Goal: Obtain resource: Download file/media

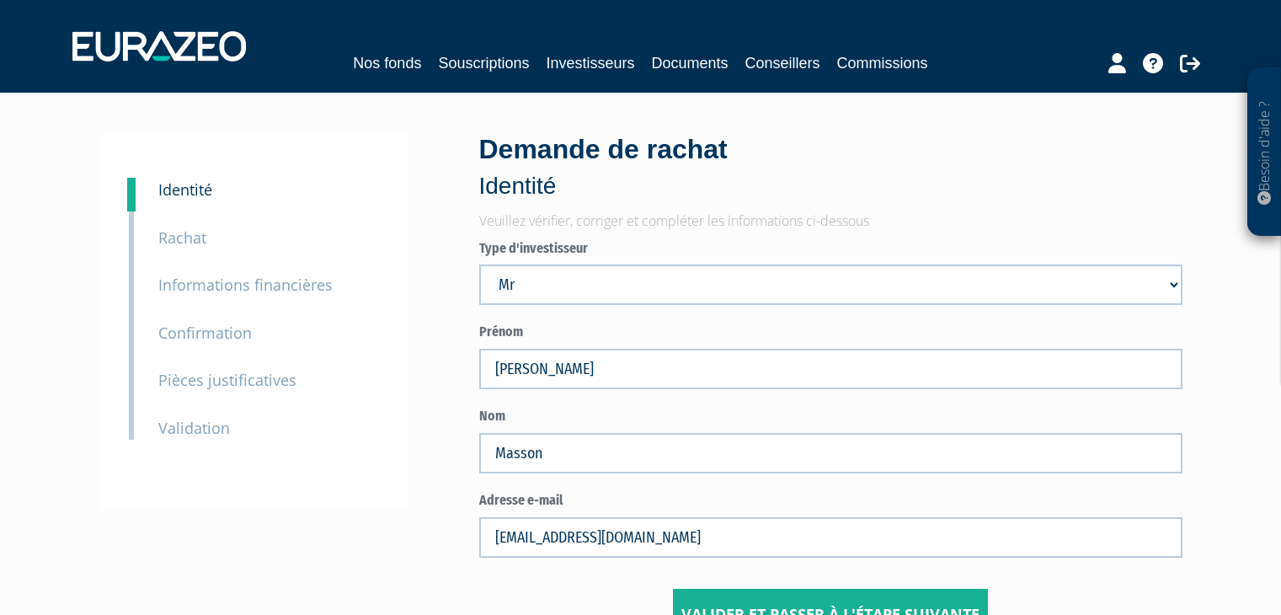
click at [159, 58] on img at bounding box center [159, 46] width 174 height 30
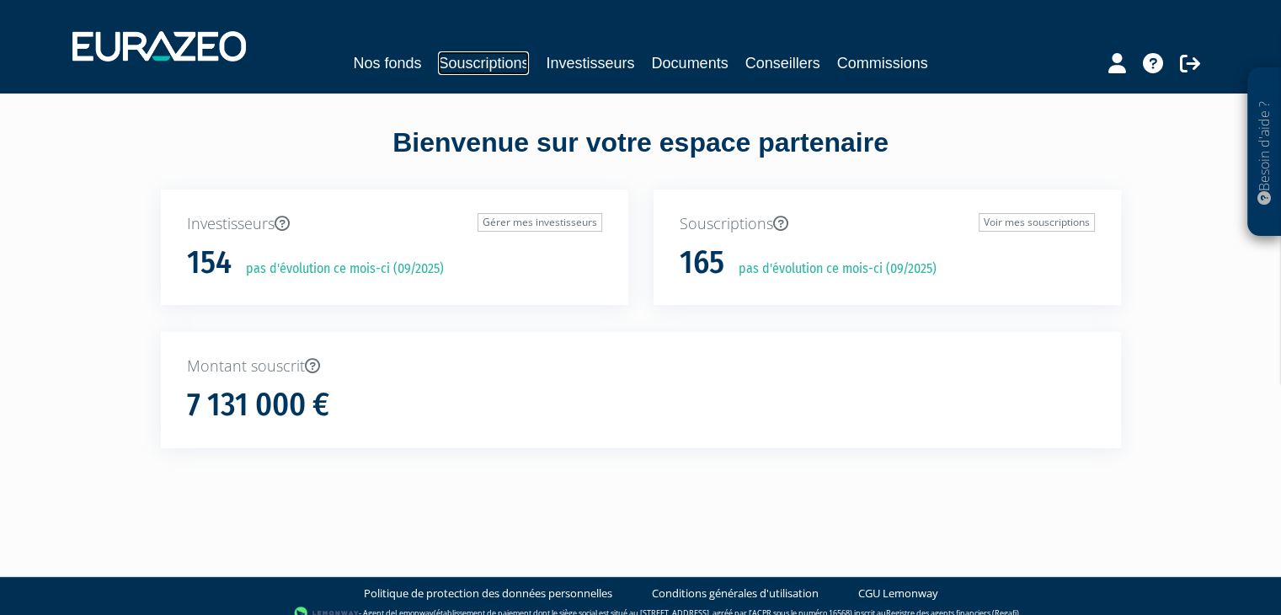
click at [492, 68] on link "Souscriptions" at bounding box center [483, 63] width 91 height 24
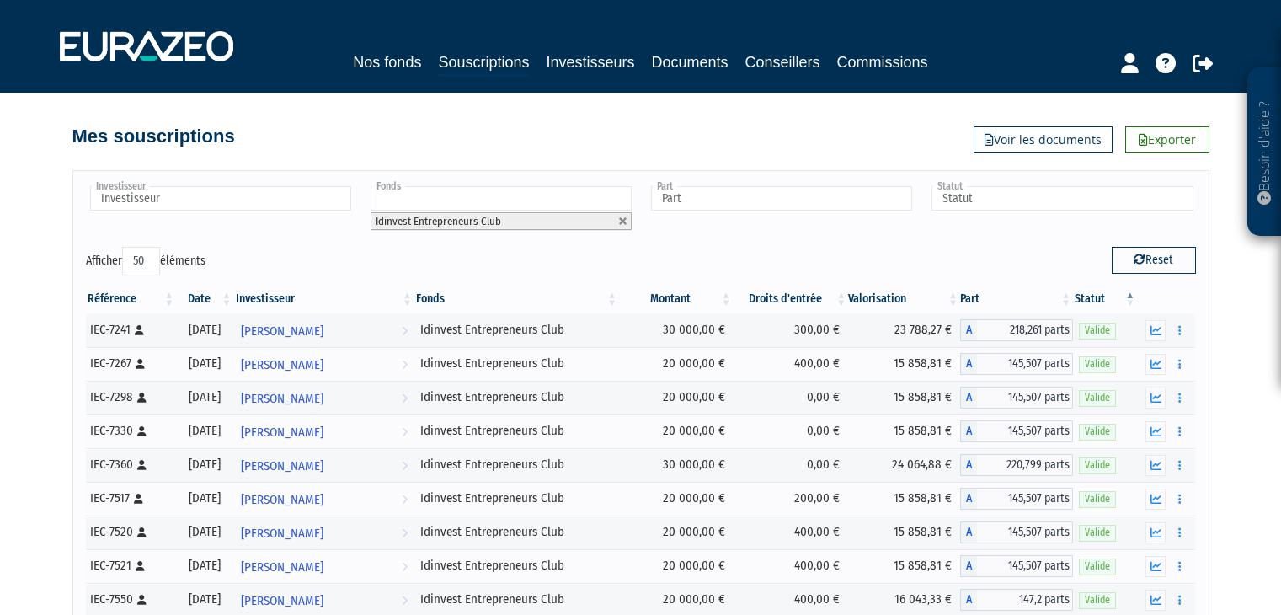
select select "50"
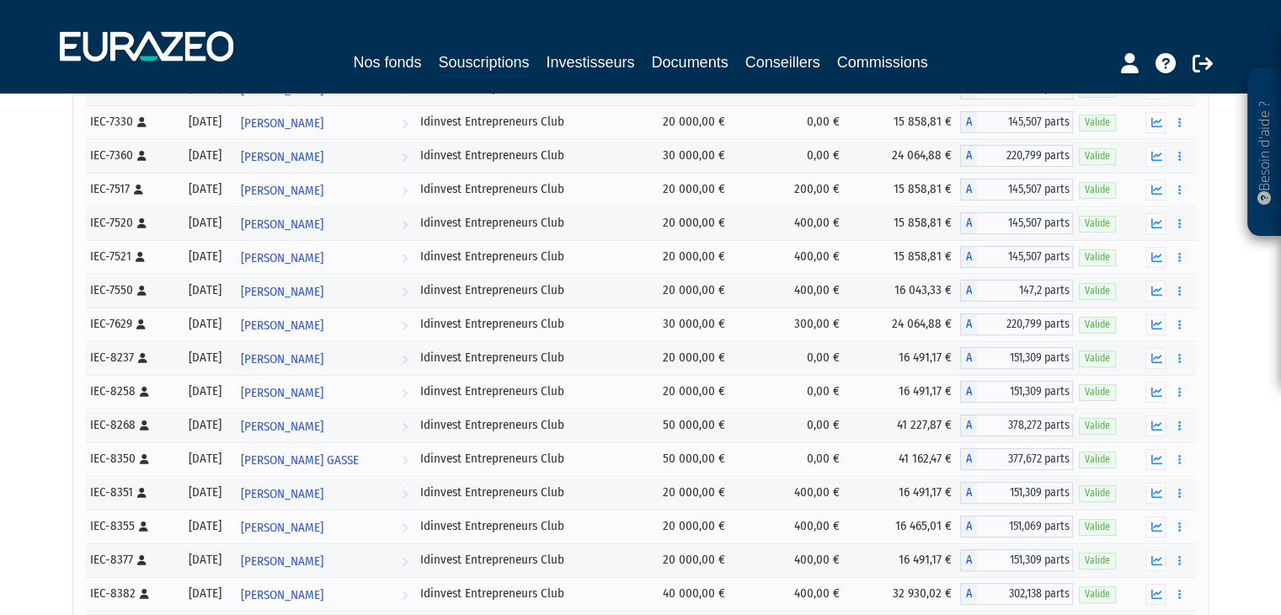
scroll to position [225, 0]
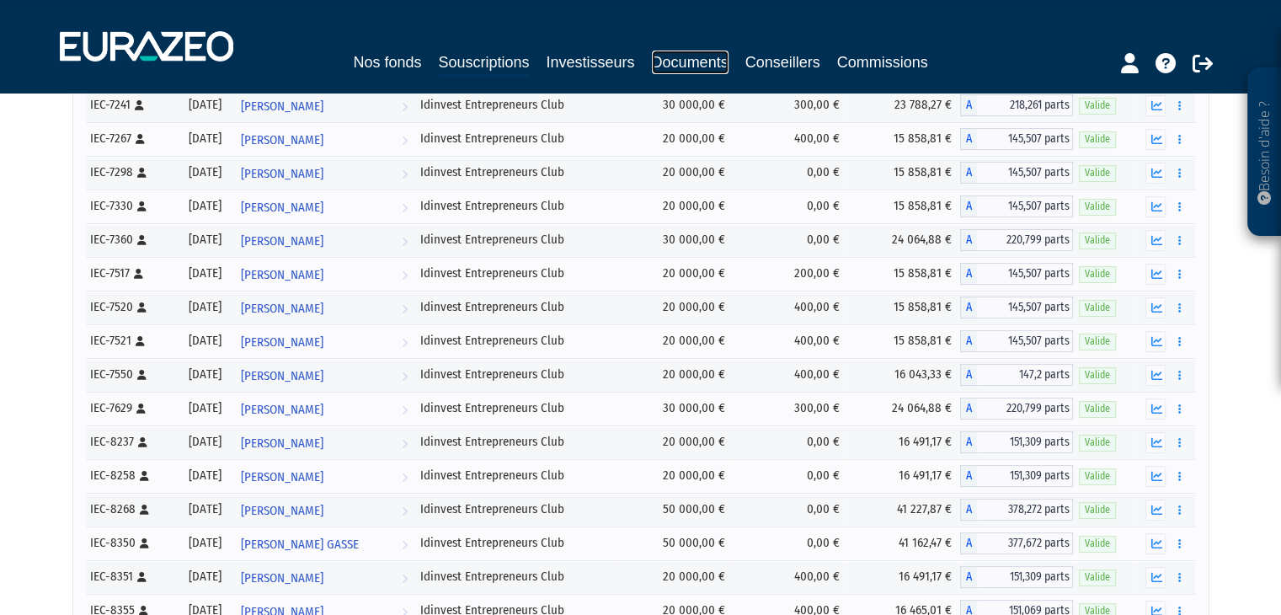
click at [700, 60] on link "Documents" at bounding box center [690, 63] width 77 height 24
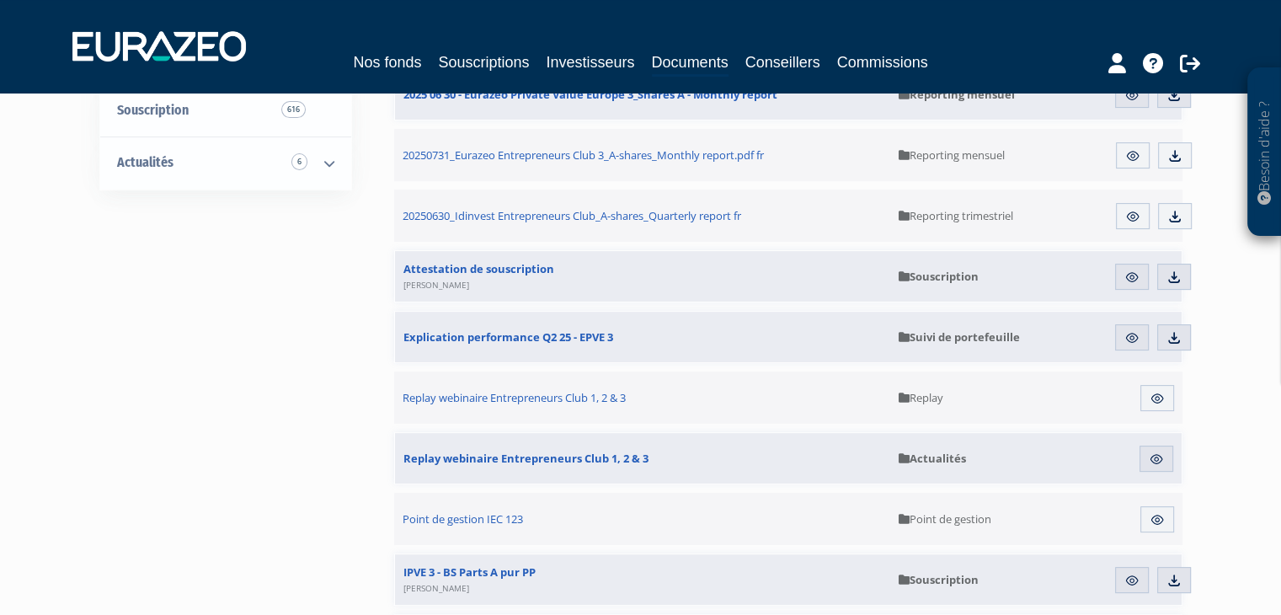
scroll to position [505, 0]
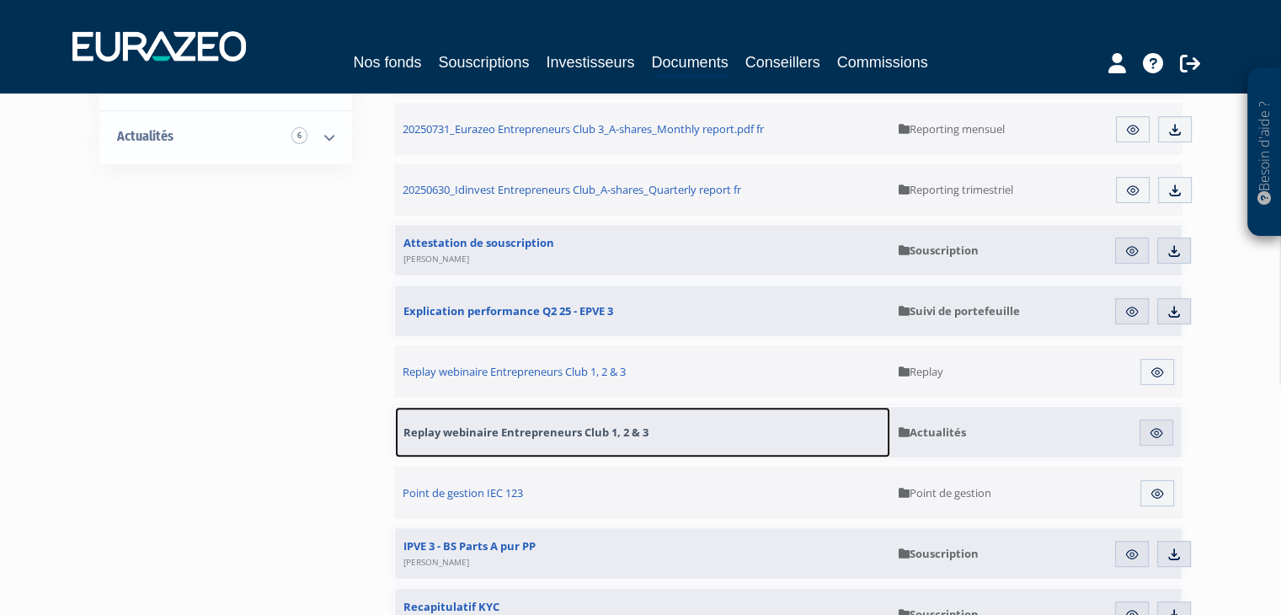
click at [514, 430] on span "Replay webinaire Entrepreneurs Club 1, 2 & 3" at bounding box center [525, 431] width 245 height 15
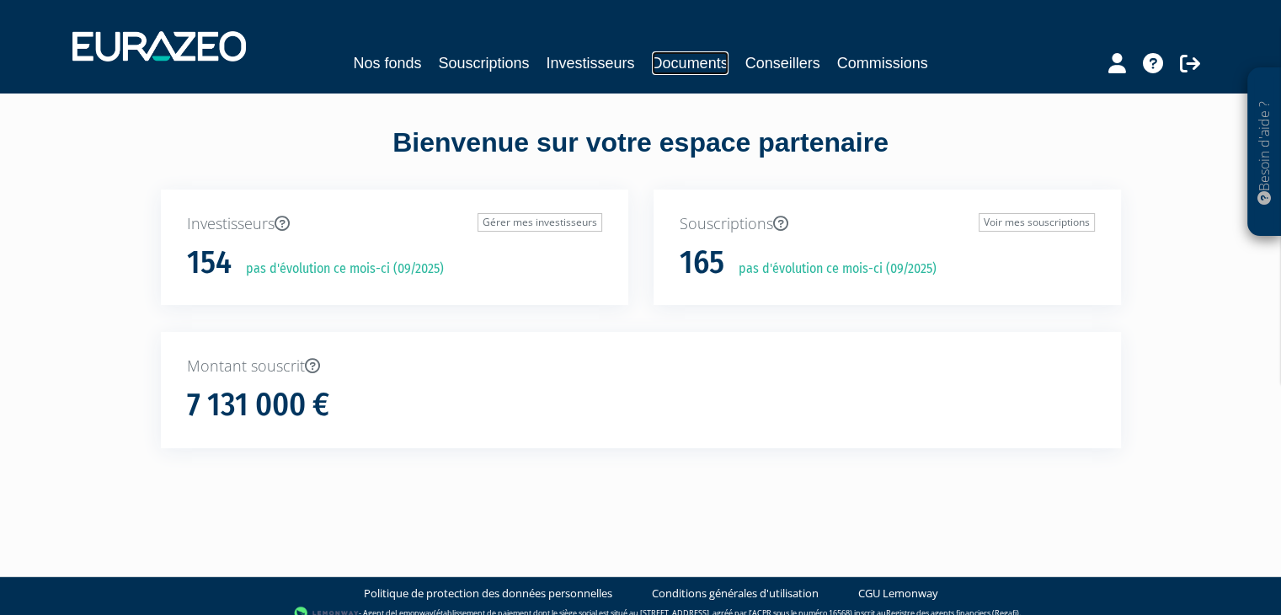
click at [686, 67] on link "Documents" at bounding box center [690, 63] width 77 height 24
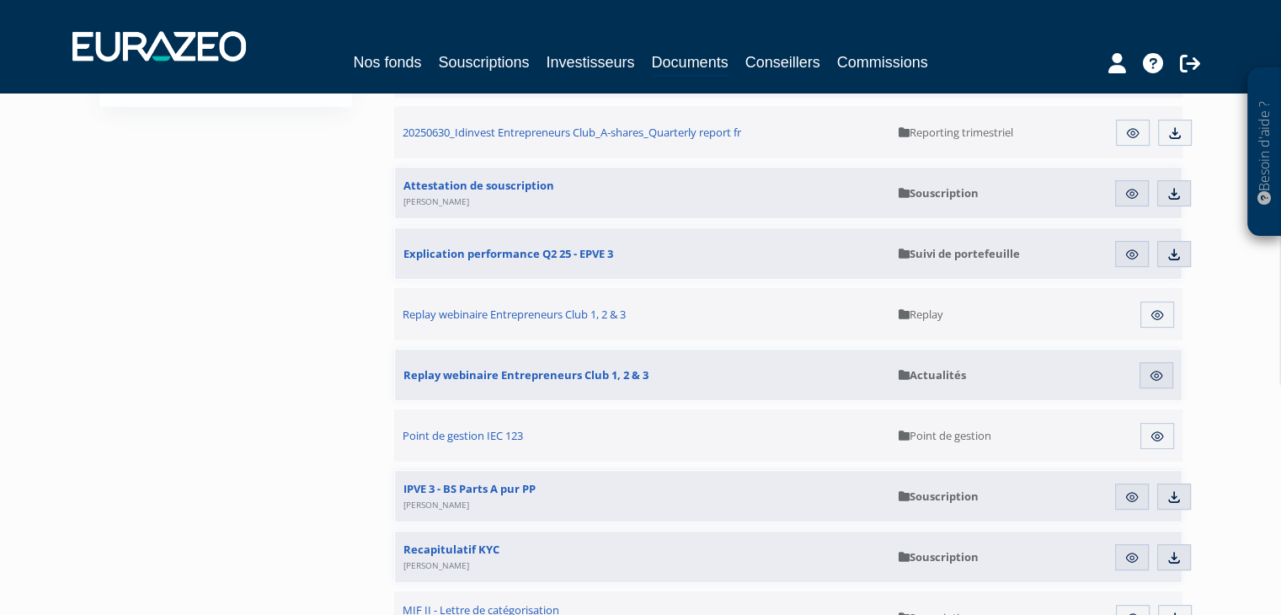
scroll to position [590, 0]
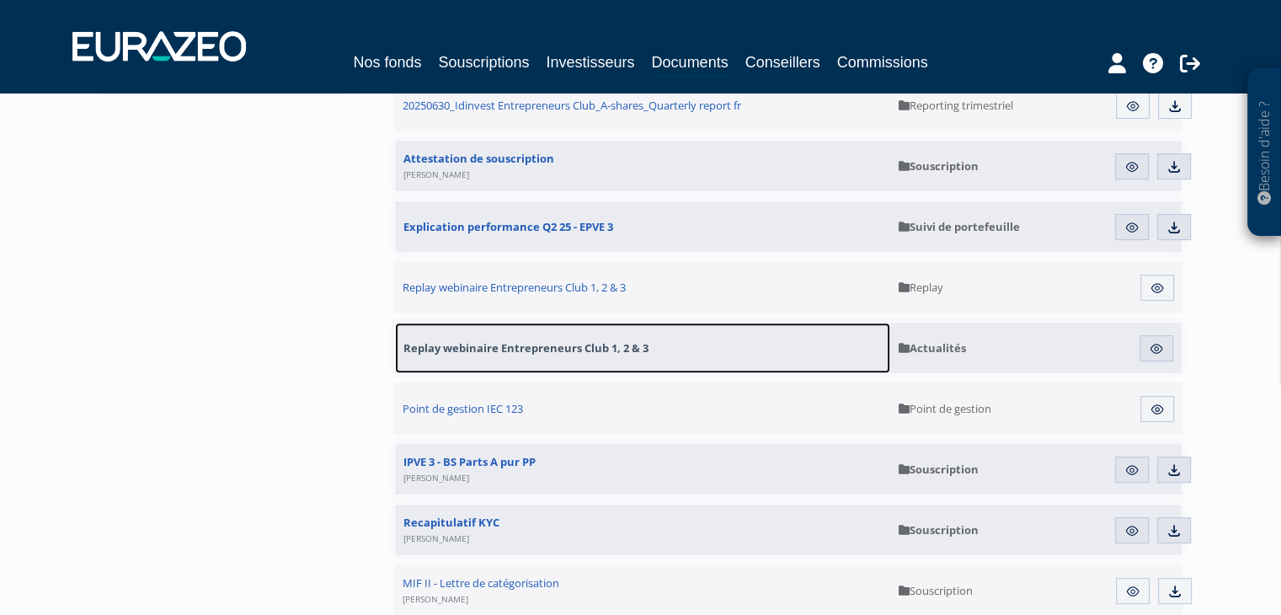
click at [526, 350] on span "Replay webinaire Entrepreneurs Club 1, 2 & 3" at bounding box center [525, 347] width 245 height 15
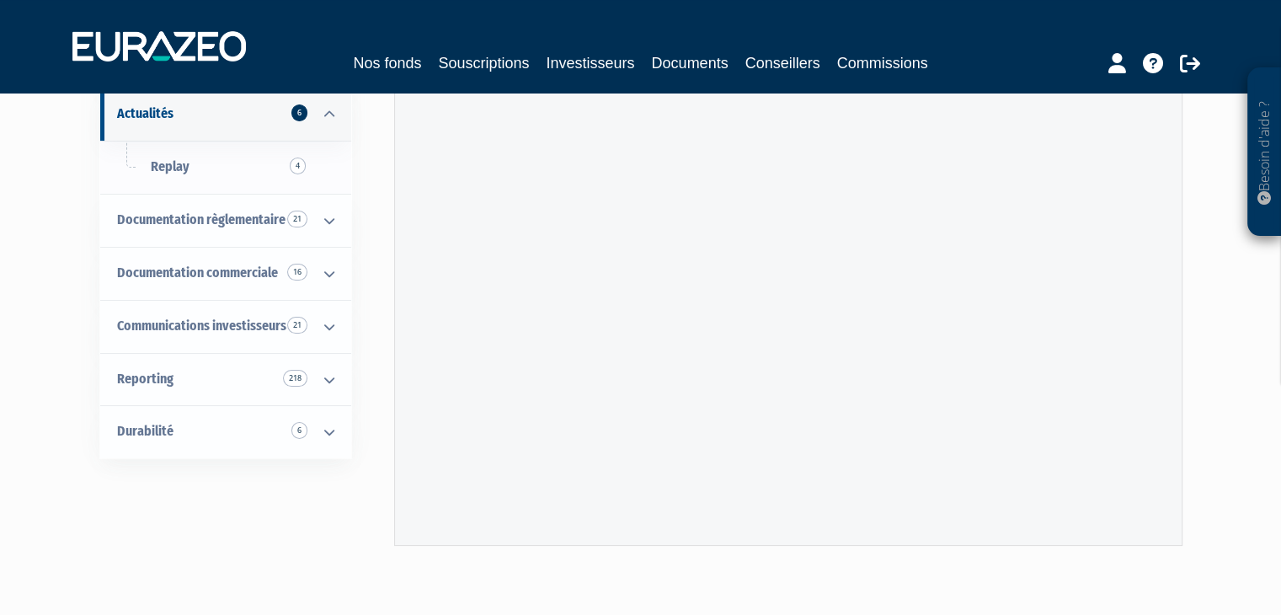
scroll to position [84, 0]
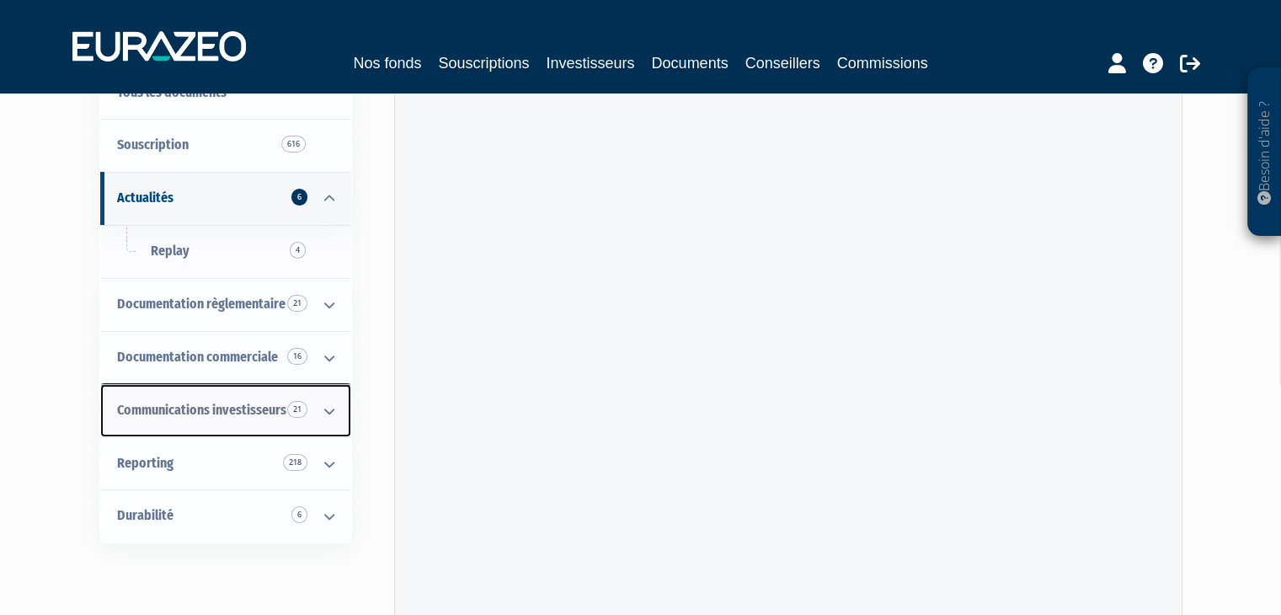
click at [330, 410] on icon at bounding box center [329, 411] width 44 height 52
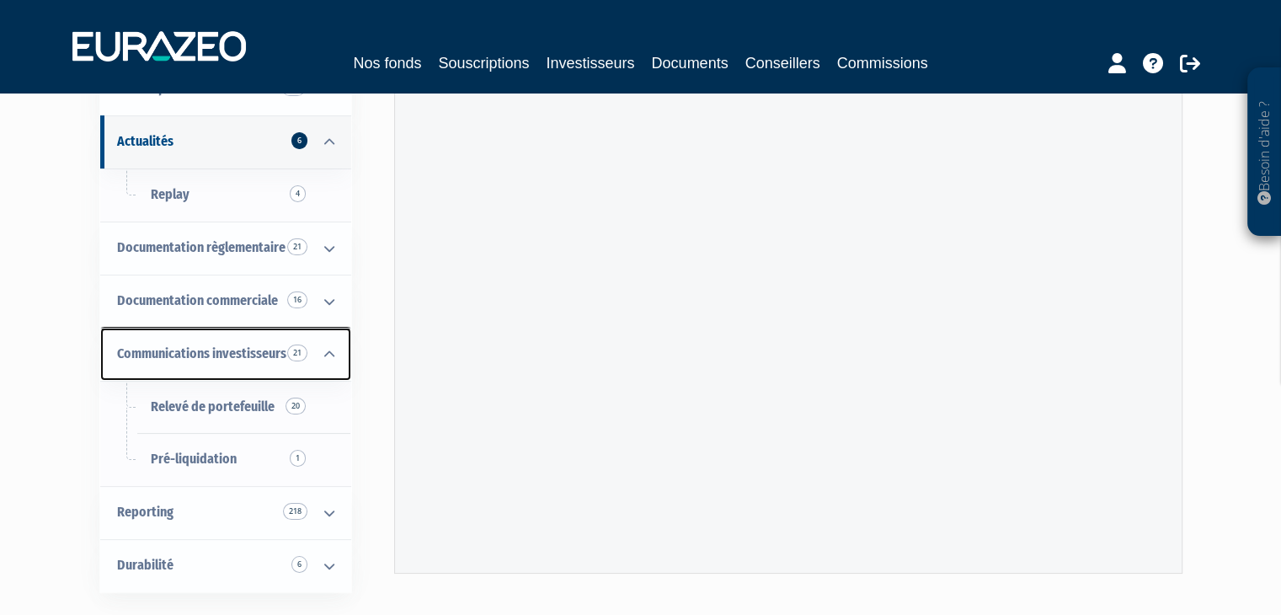
scroll to position [168, 0]
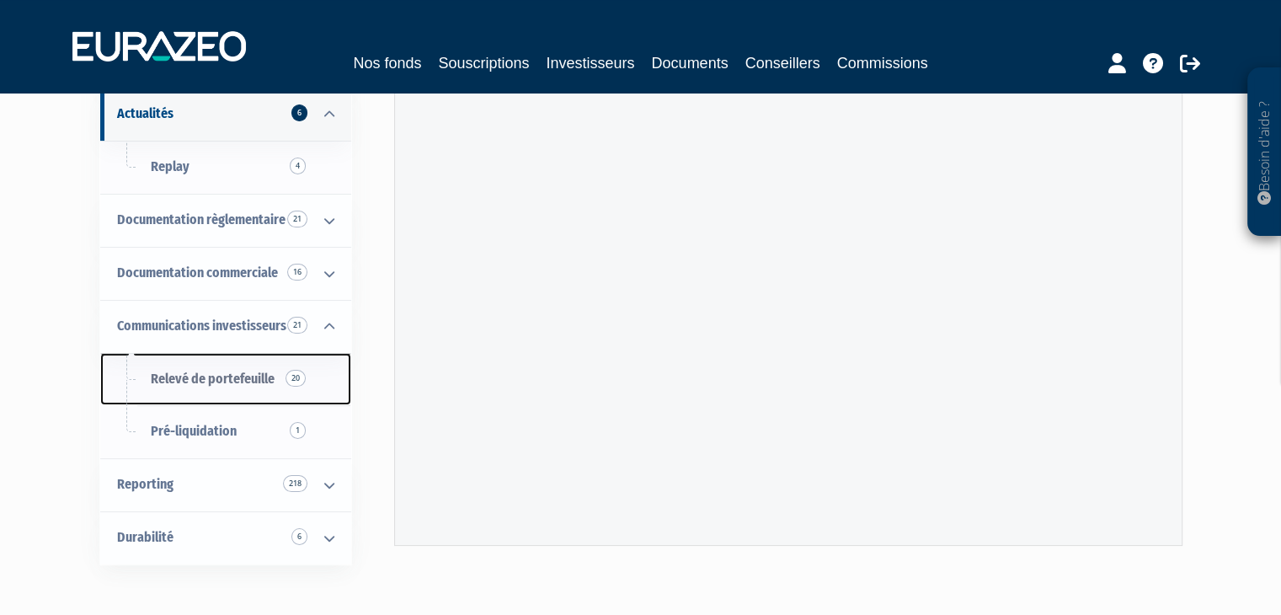
click at [250, 377] on span "Relevé de portefeuille 20" at bounding box center [213, 379] width 124 height 16
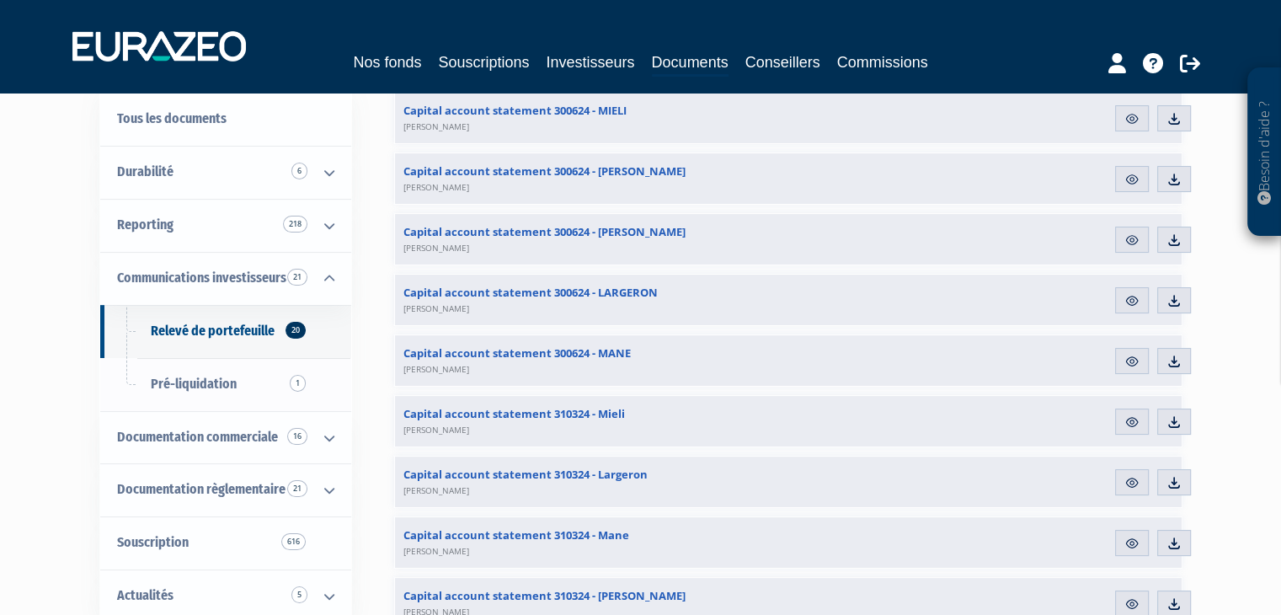
scroll to position [253, 0]
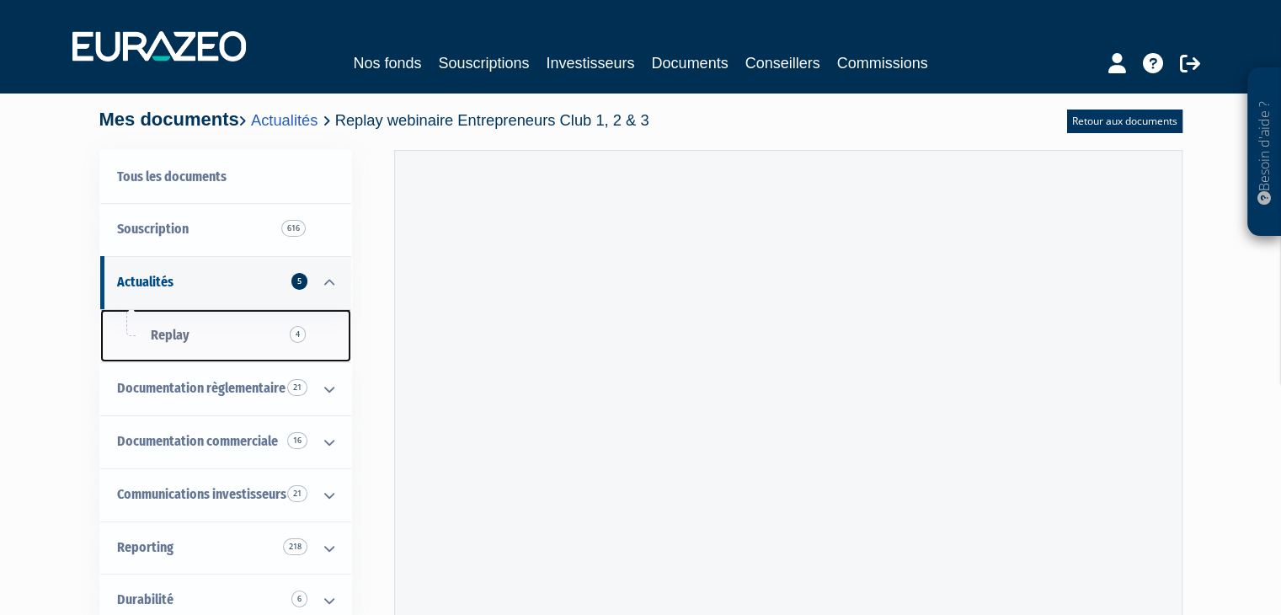
click at [245, 334] on link "Replay 4" at bounding box center [225, 335] width 251 height 53
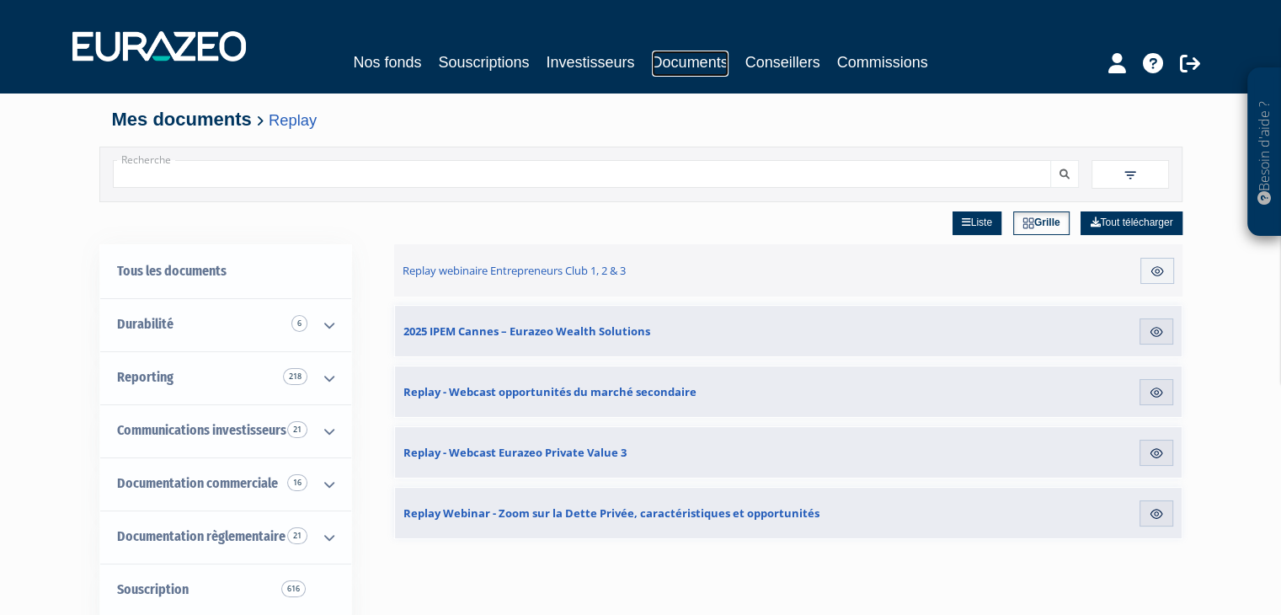
click at [691, 64] on link "Documents" at bounding box center [690, 64] width 77 height 26
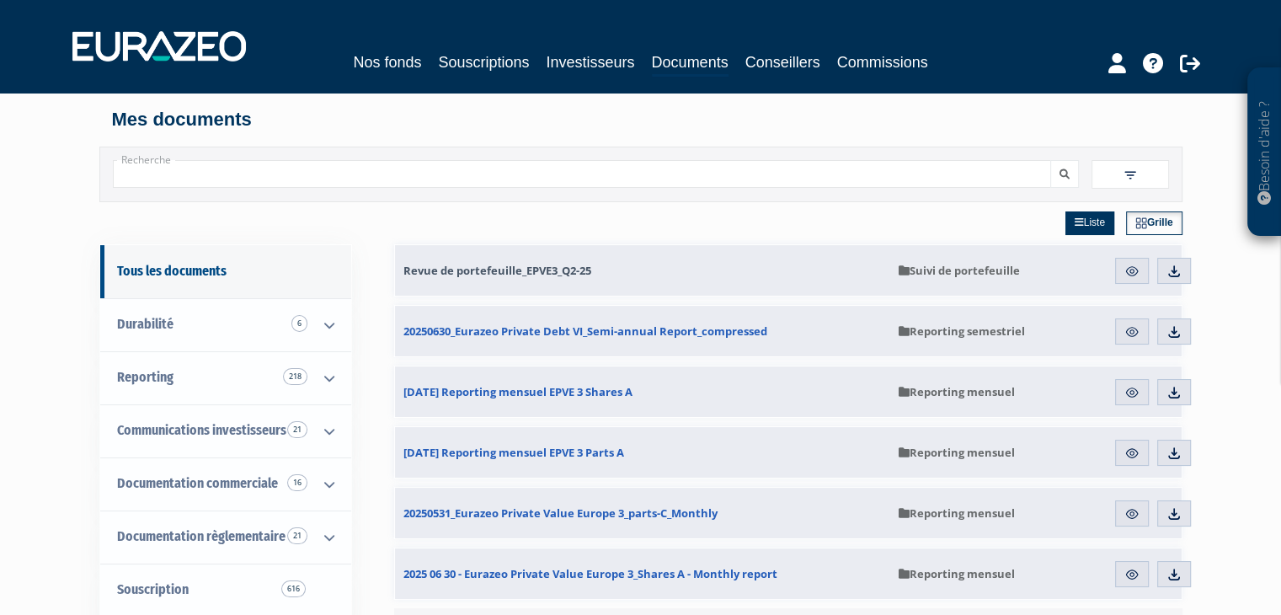
scroll to position [168, 0]
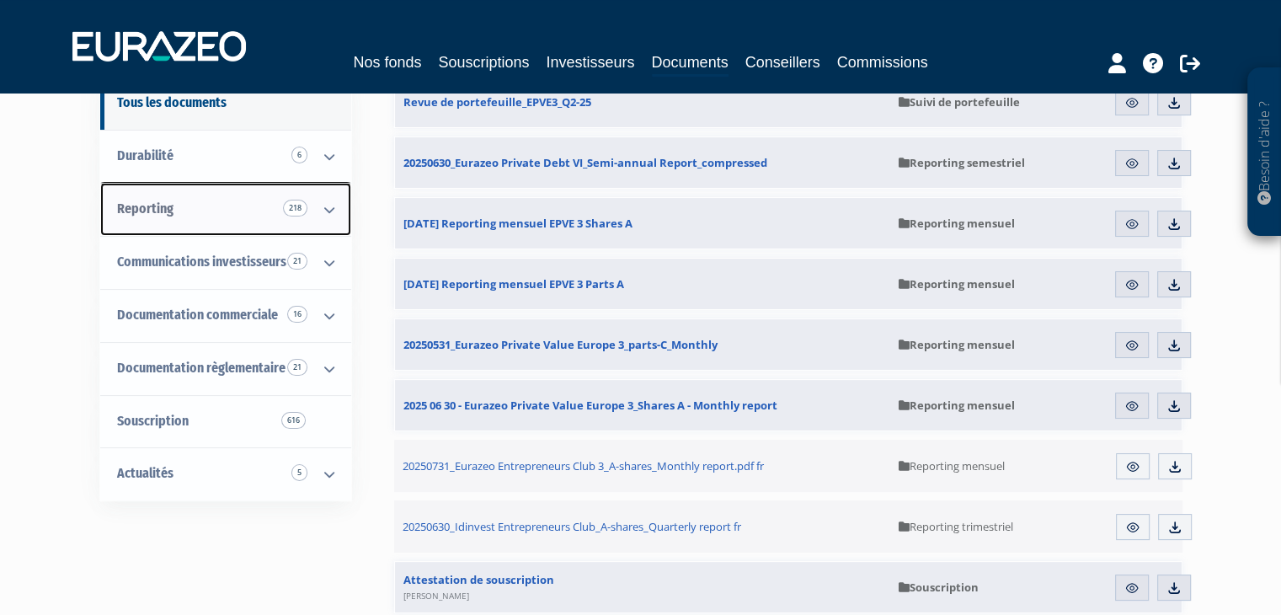
click at [328, 210] on icon at bounding box center [329, 210] width 44 height 52
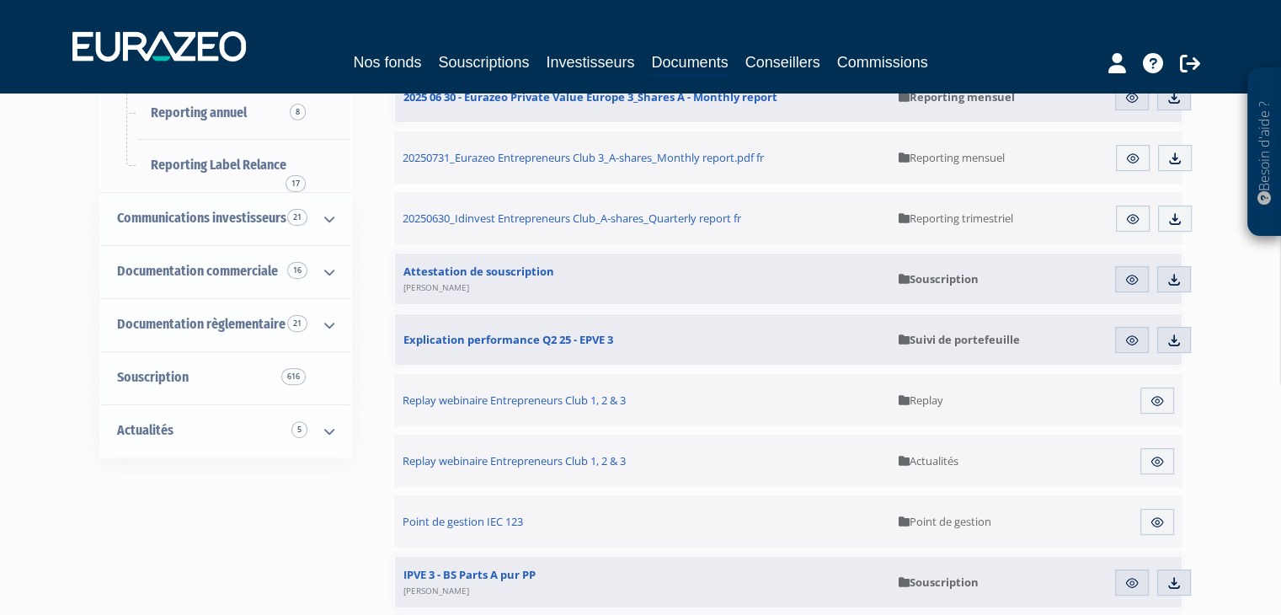
scroll to position [505, 0]
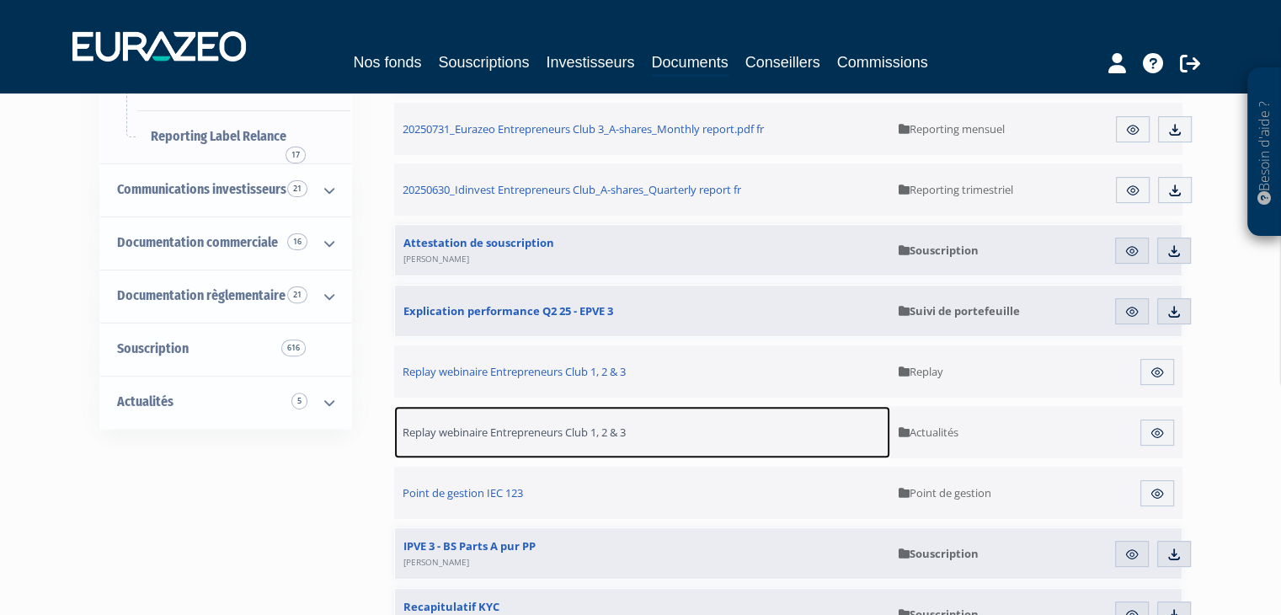
click at [559, 433] on span "Replay webinaire Entrepreneurs Club 1, 2 & 3" at bounding box center [514, 431] width 223 height 15
